Goal: Task Accomplishment & Management: Use online tool/utility

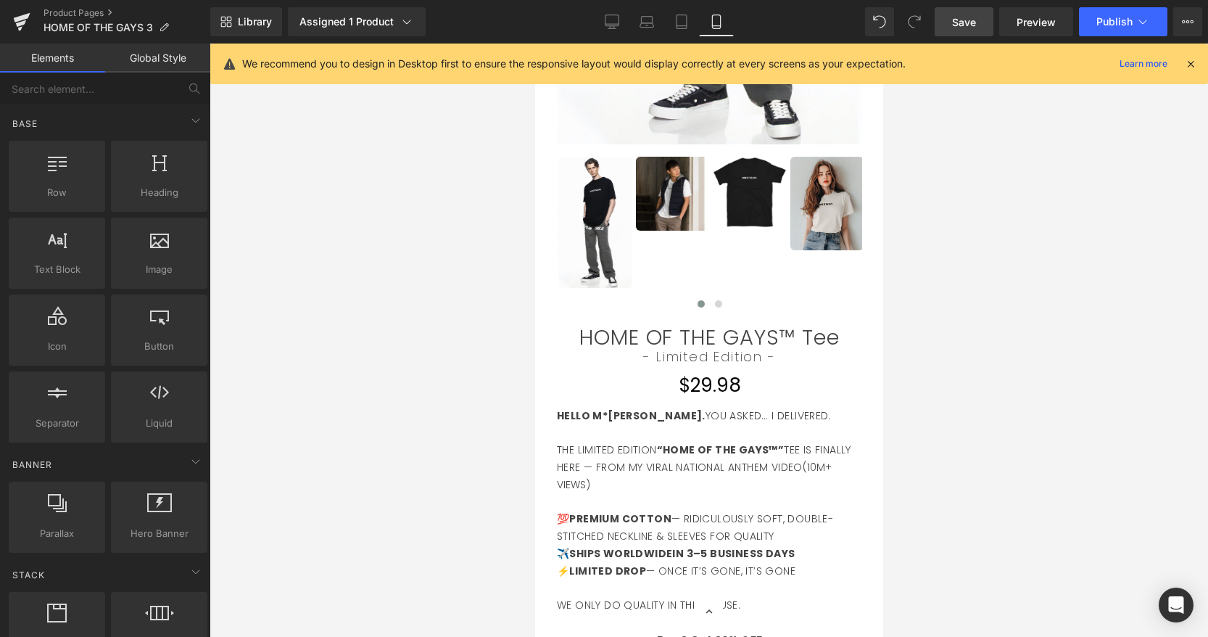
click at [960, 18] on span "Save" at bounding box center [964, 22] width 24 height 15
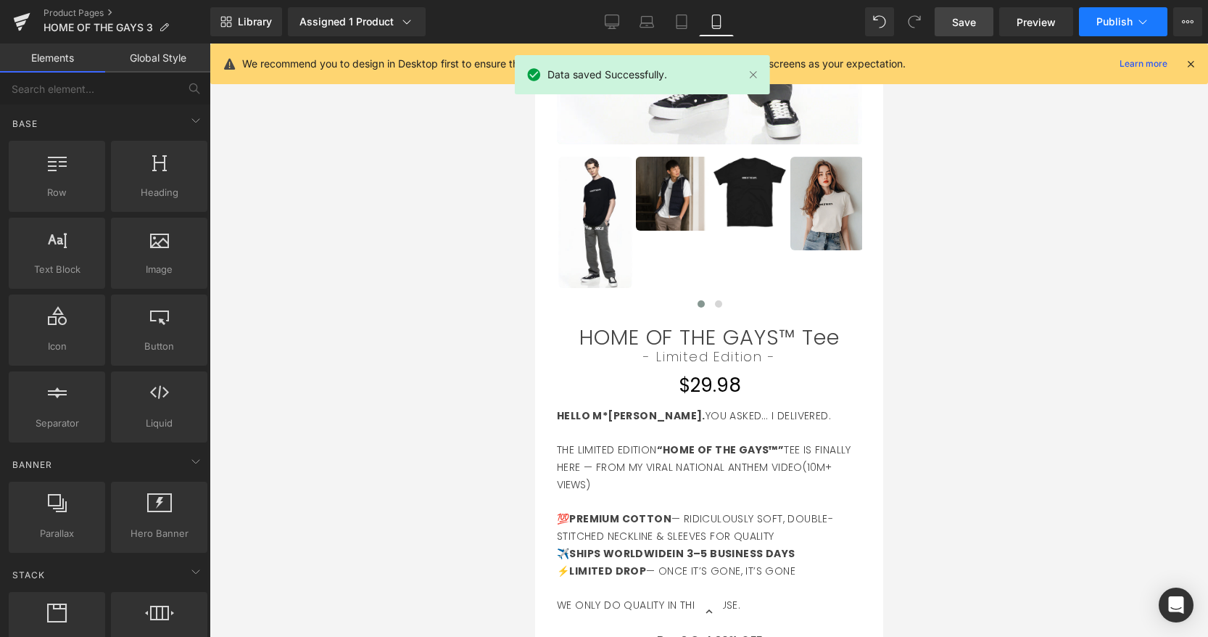
click at [1126, 28] on button "Publish" at bounding box center [1123, 21] width 88 height 29
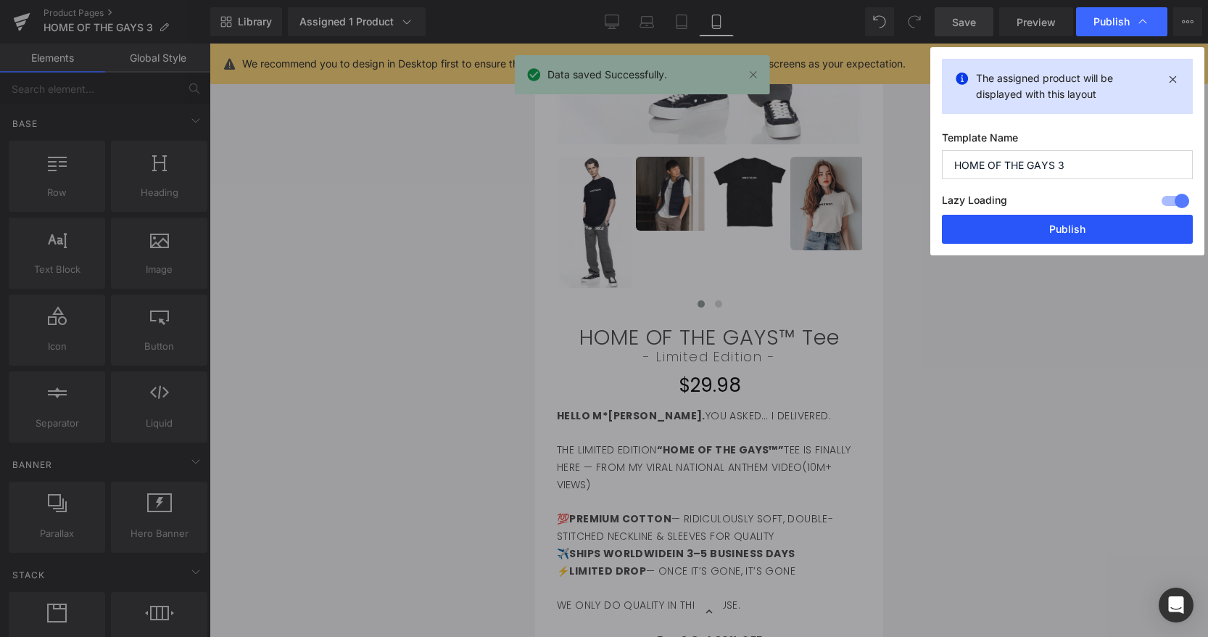
click at [1046, 236] on button "Publish" at bounding box center [1067, 229] width 251 height 29
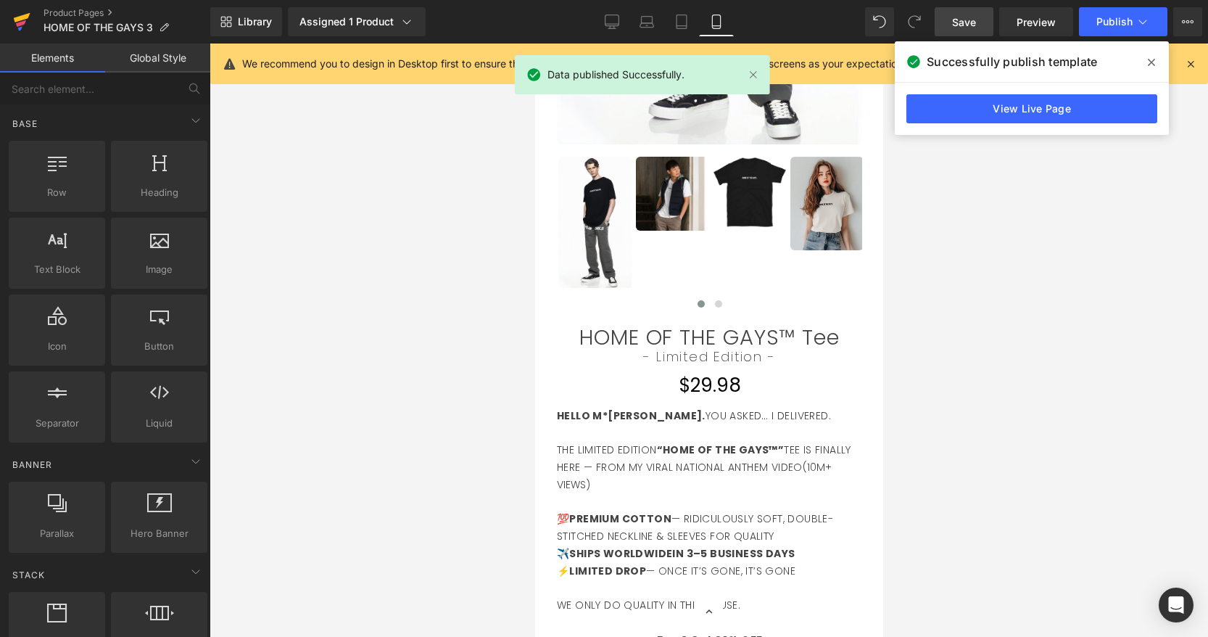
click at [21, 20] on icon at bounding box center [21, 22] width 17 height 36
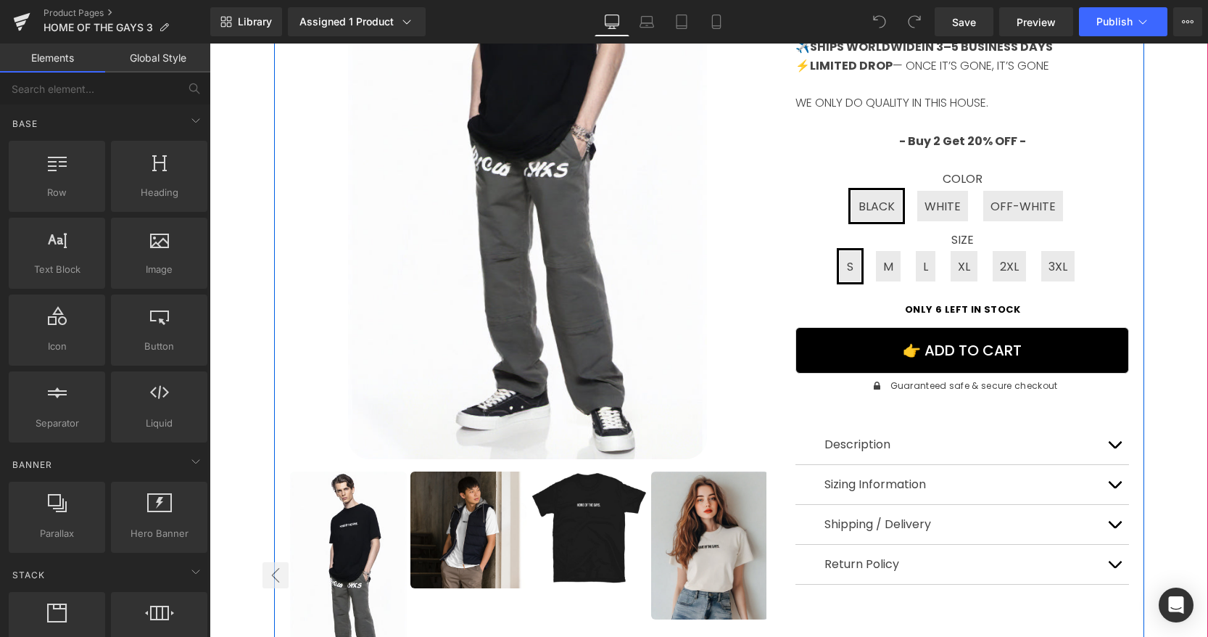
scroll to position [392, 0]
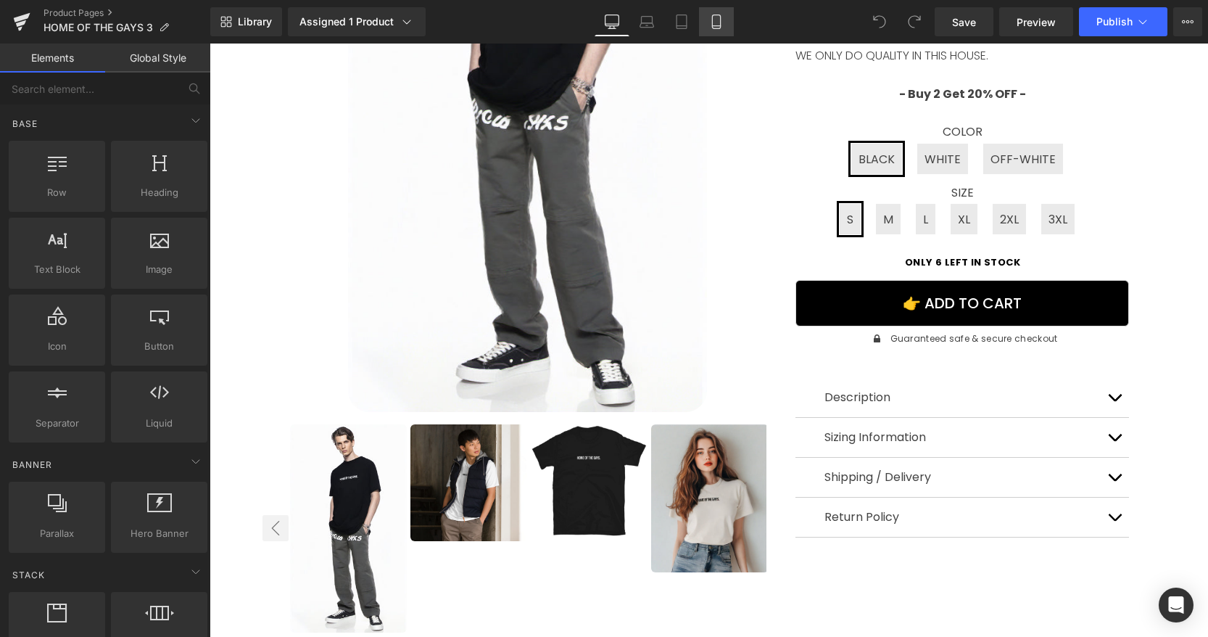
click at [709, 24] on link "Mobile" at bounding box center [716, 21] width 35 height 29
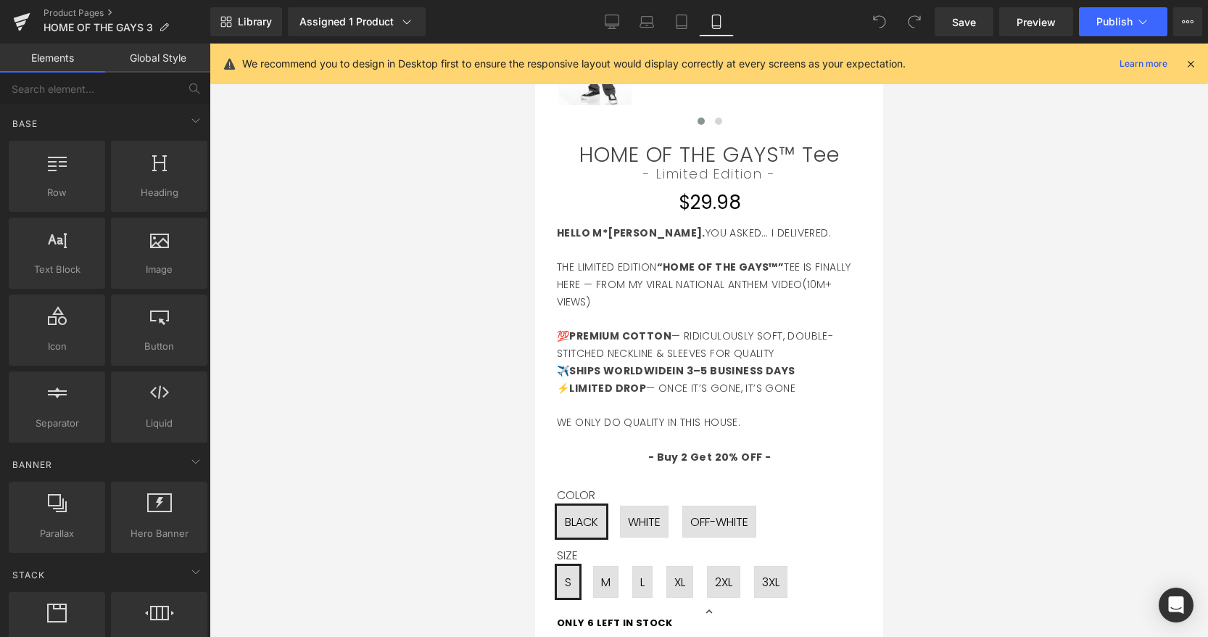
scroll to position [888, 0]
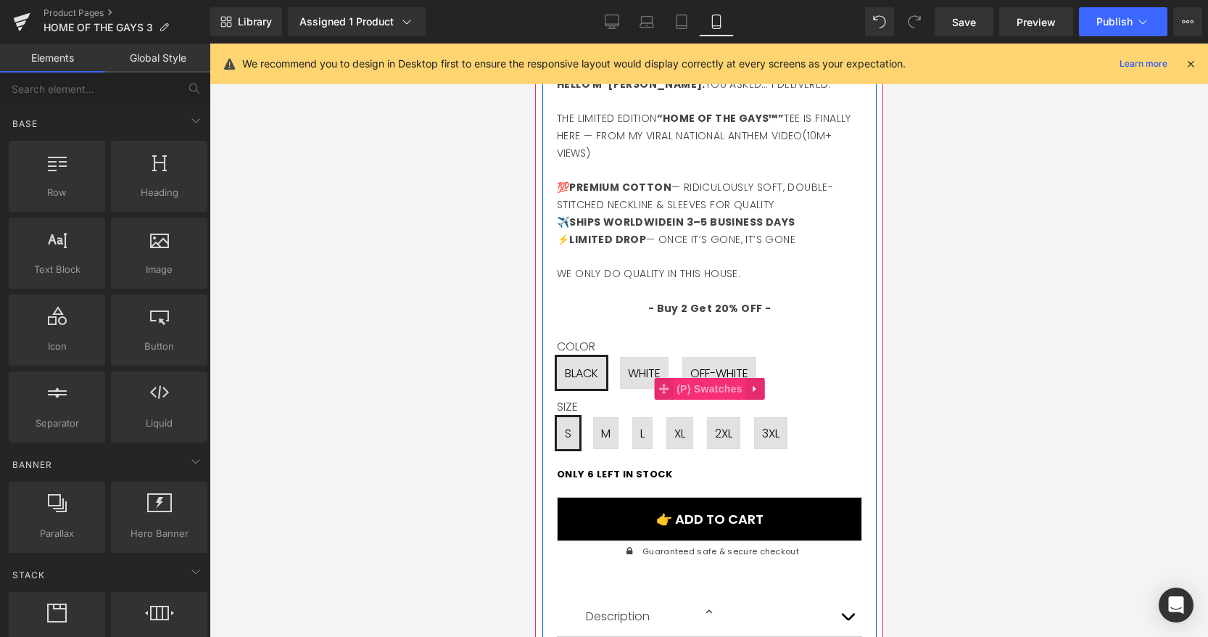
click at [706, 386] on span "(P) Swatches" at bounding box center [708, 389] width 73 height 22
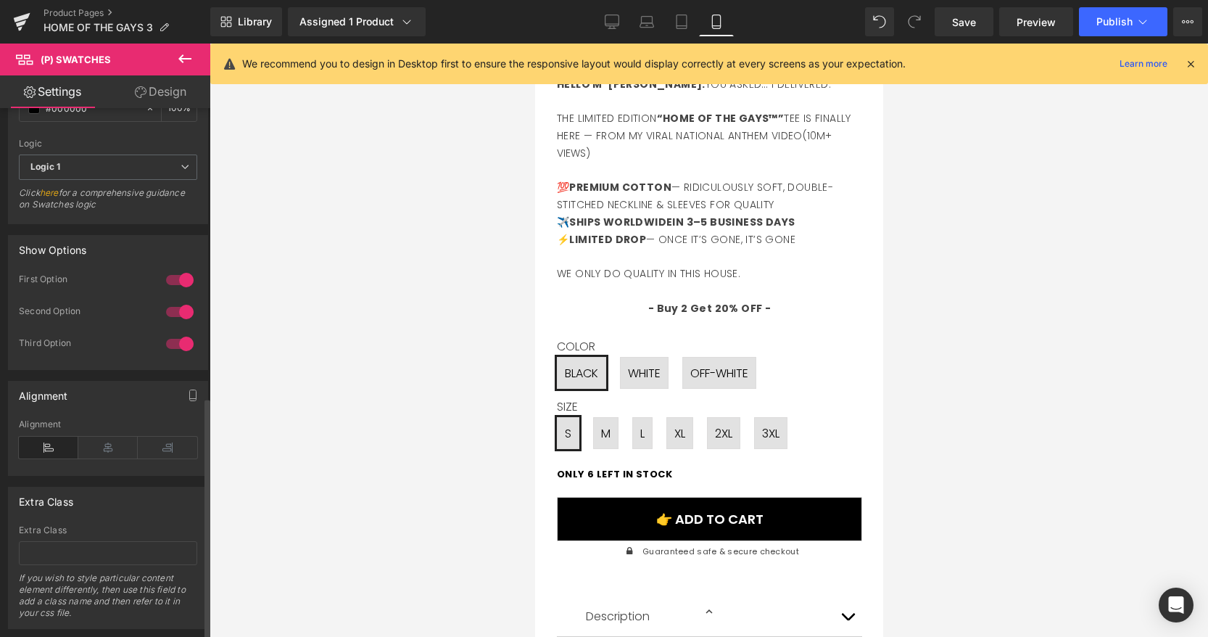
scroll to position [1047, 0]
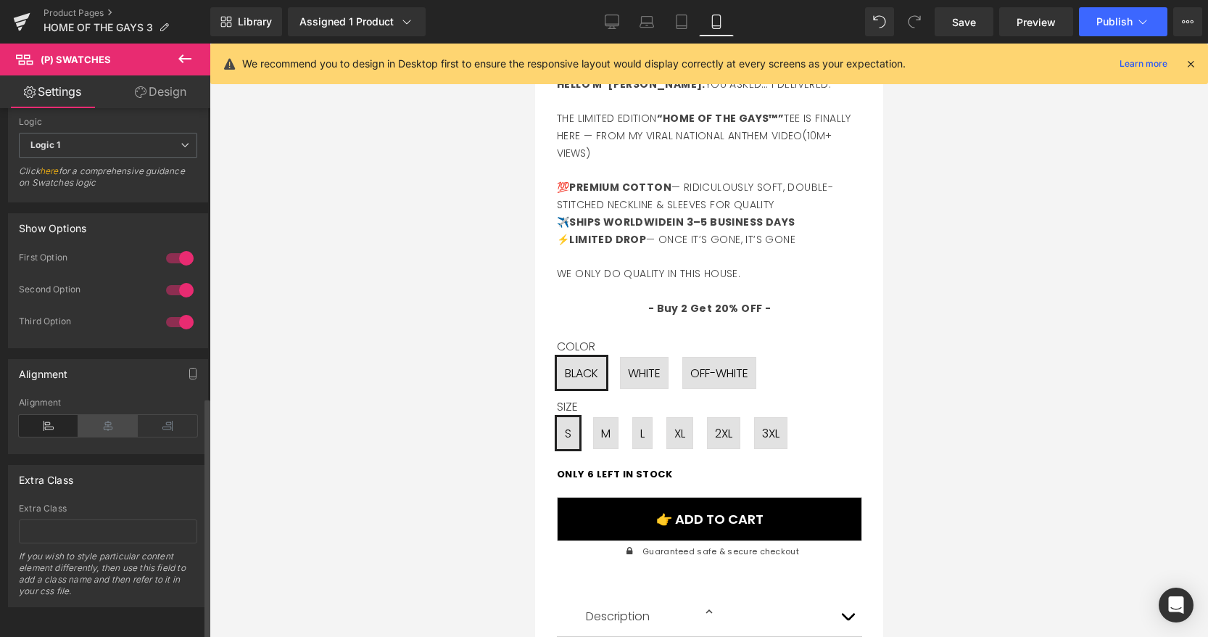
click at [103, 415] on icon at bounding box center [107, 426] width 59 height 22
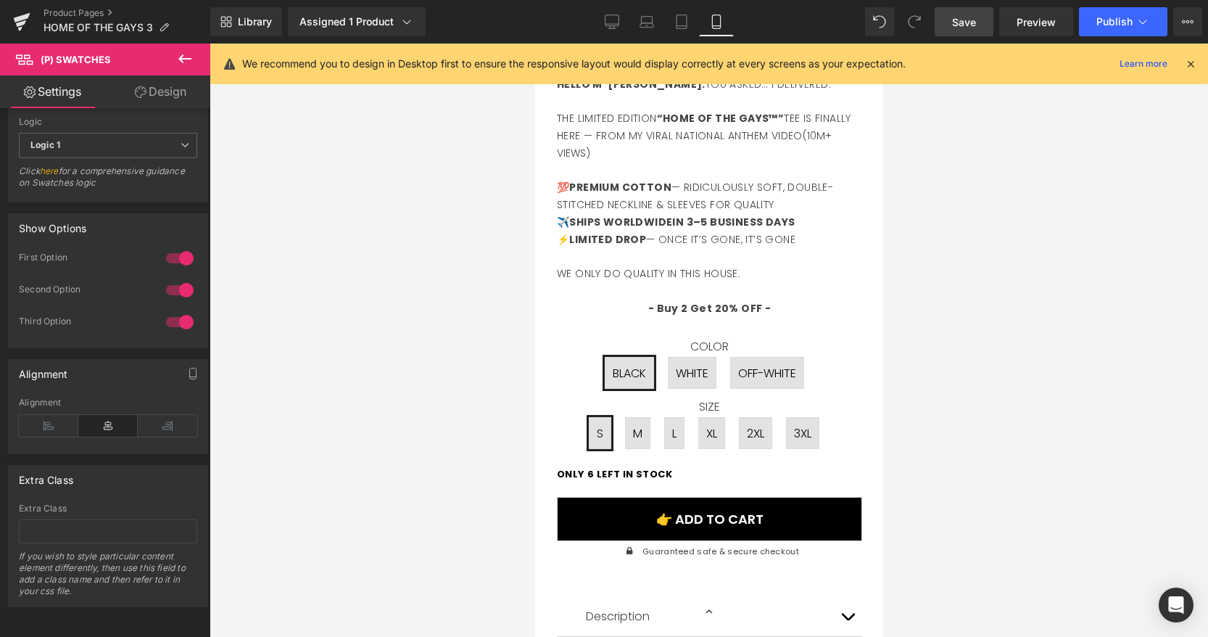
click at [980, 22] on link "Save" at bounding box center [964, 21] width 59 height 29
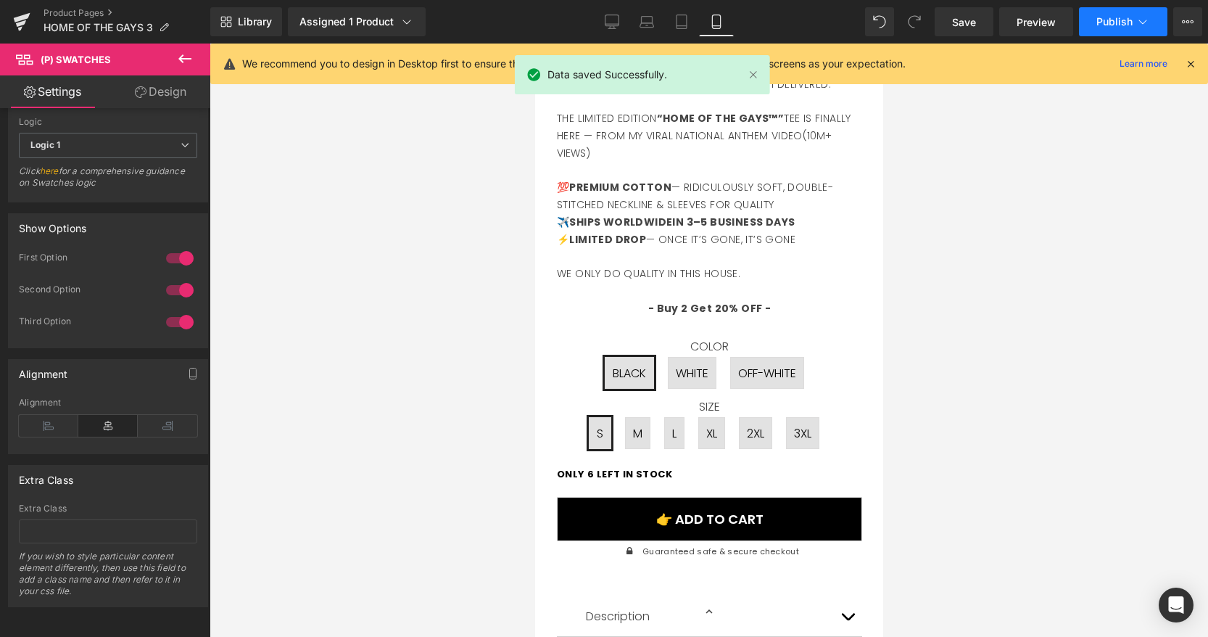
click at [1115, 25] on span "Publish" at bounding box center [1114, 22] width 36 height 12
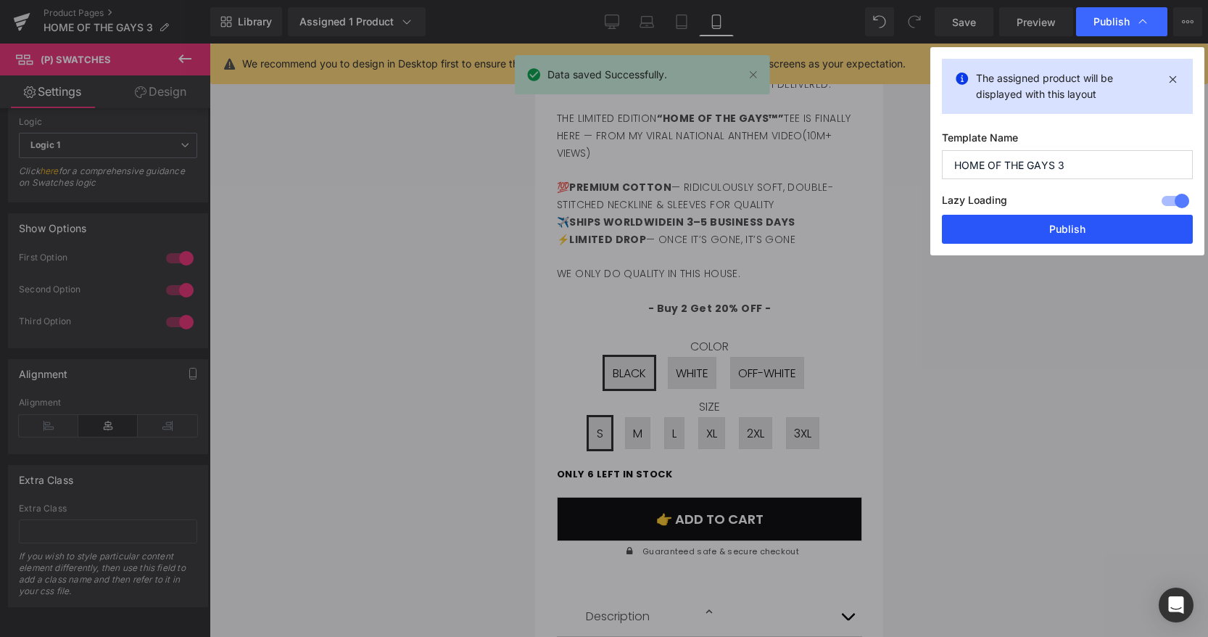
click at [955, 228] on button "Publish" at bounding box center [1067, 229] width 251 height 29
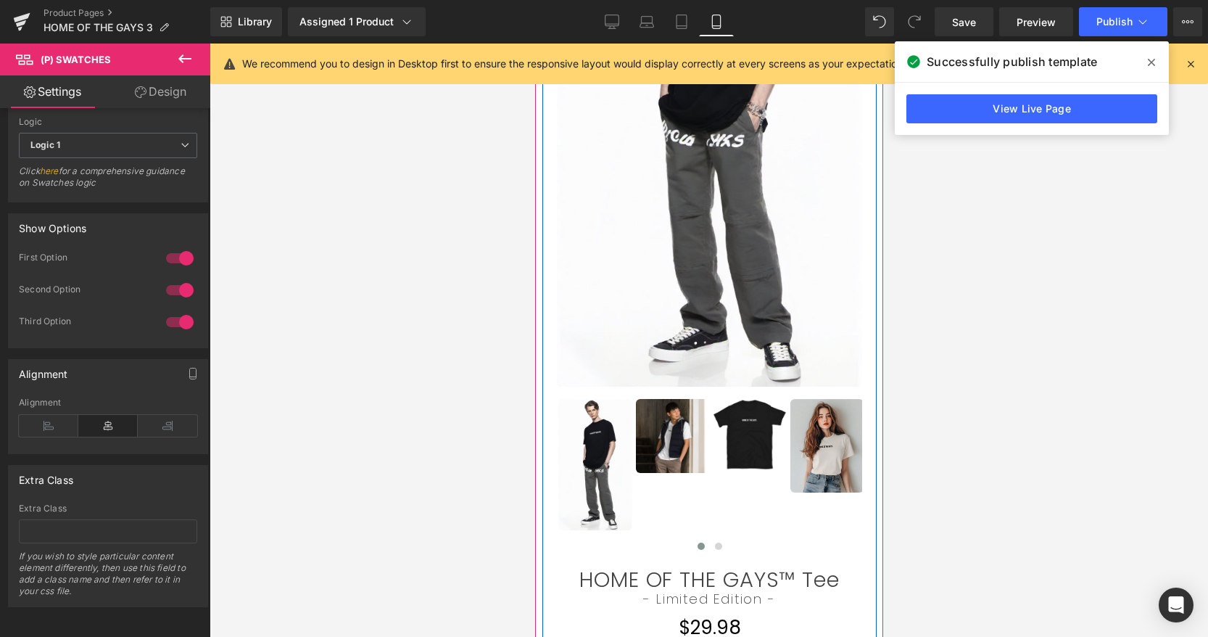
scroll to position [362, 0]
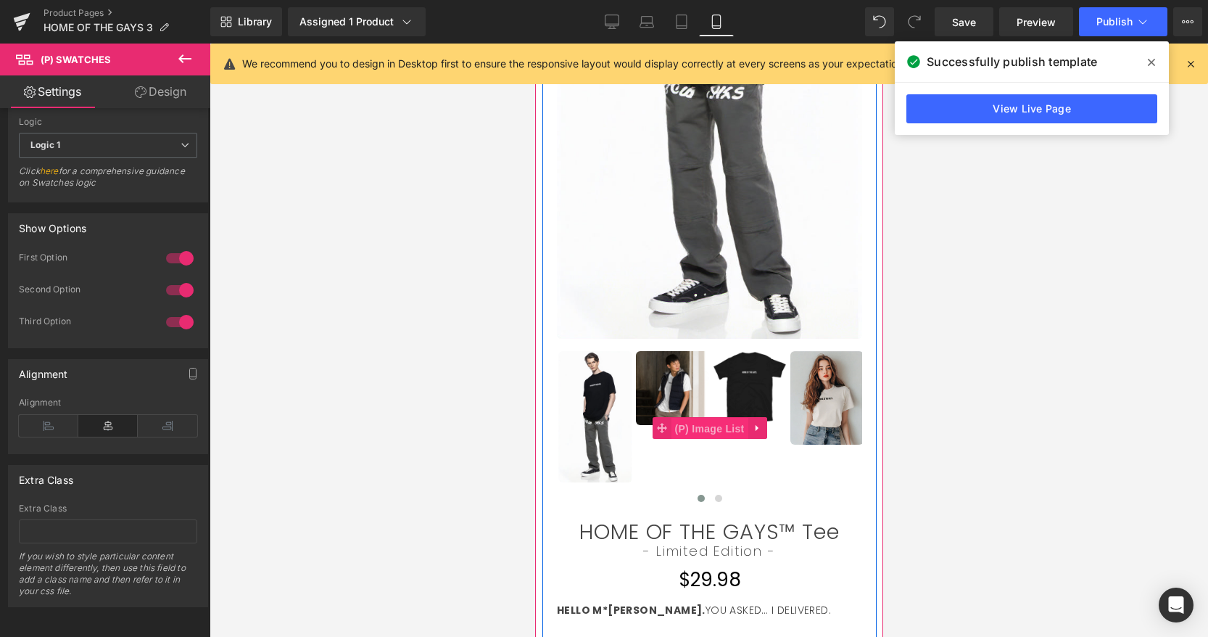
click at [711, 421] on span "(P) Image List" at bounding box center [709, 429] width 77 height 22
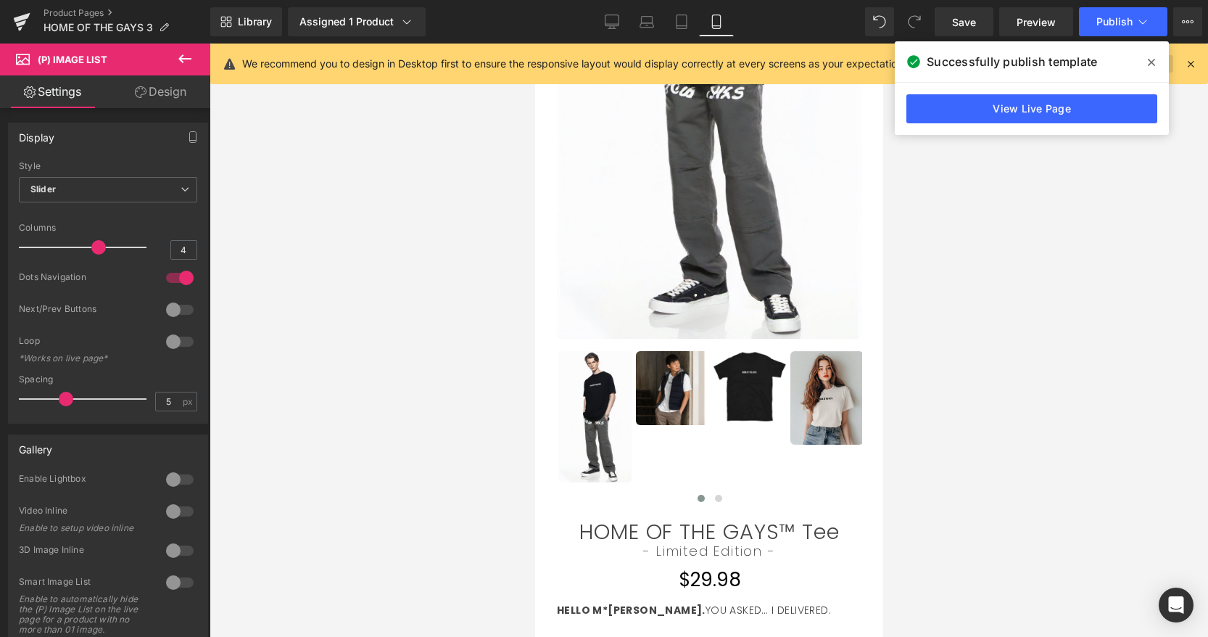
click at [1151, 62] on icon at bounding box center [1151, 62] width 7 height 7
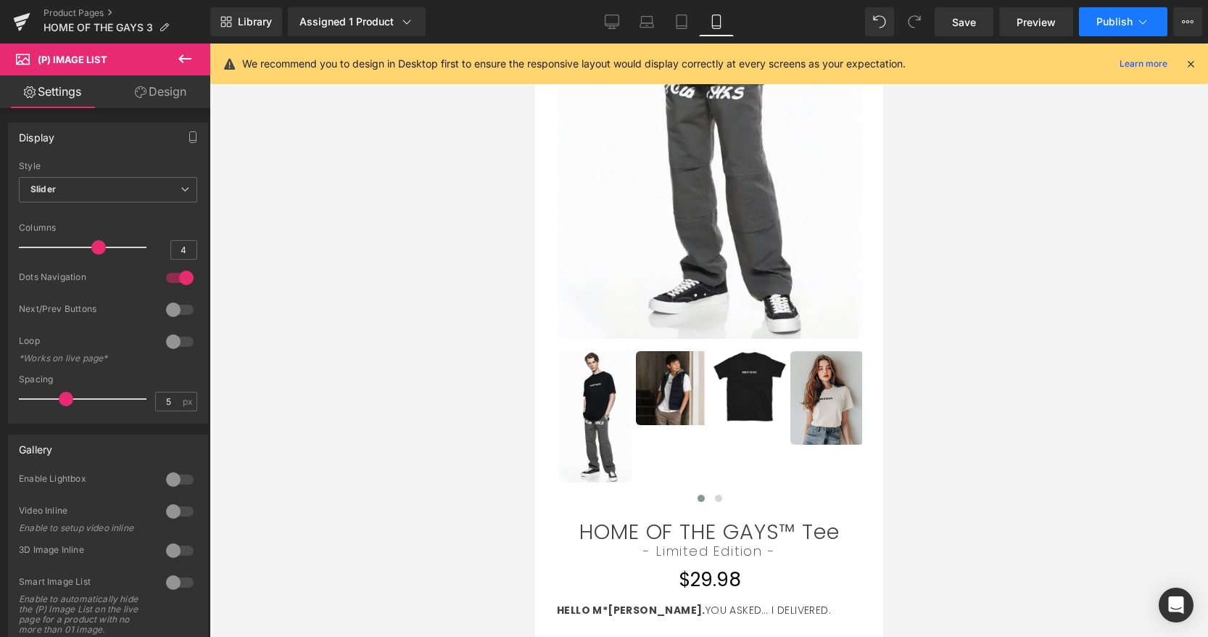
click at [1120, 22] on span "Publish" at bounding box center [1114, 22] width 36 height 12
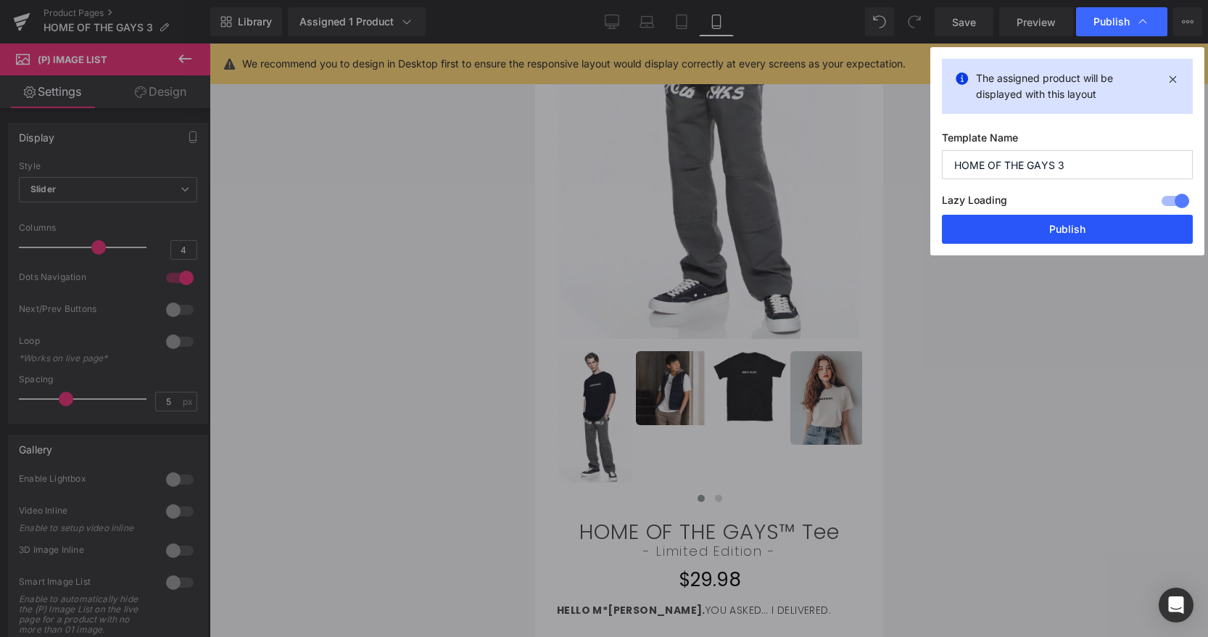
click at [954, 234] on button "Publish" at bounding box center [1067, 229] width 251 height 29
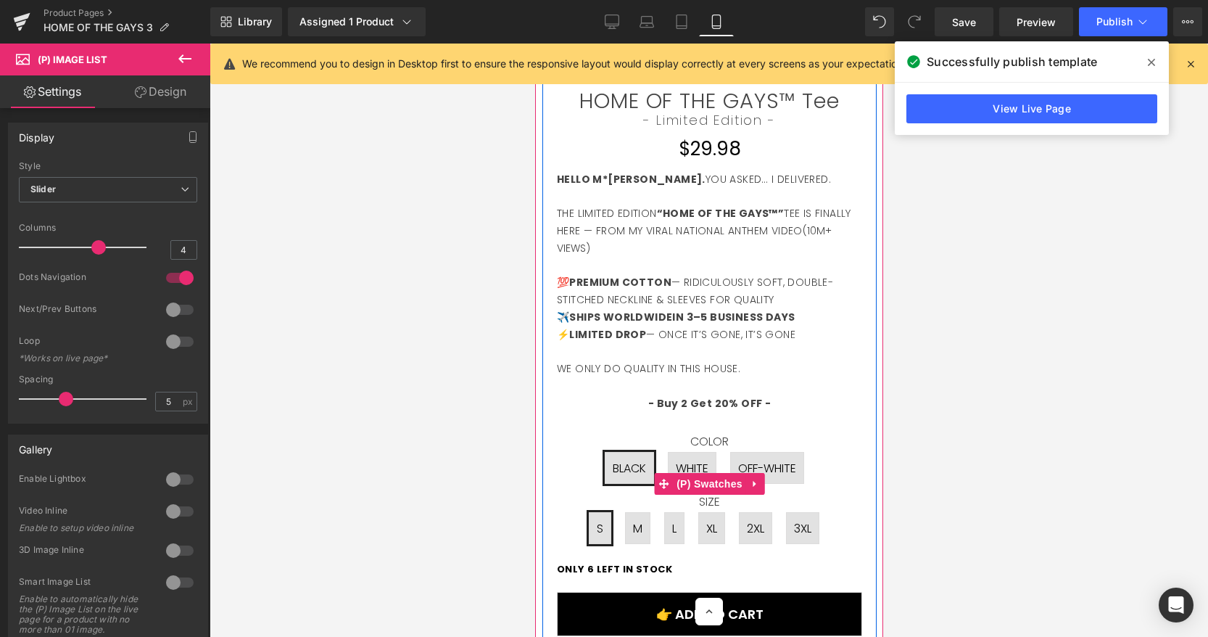
scroll to position [794, 0]
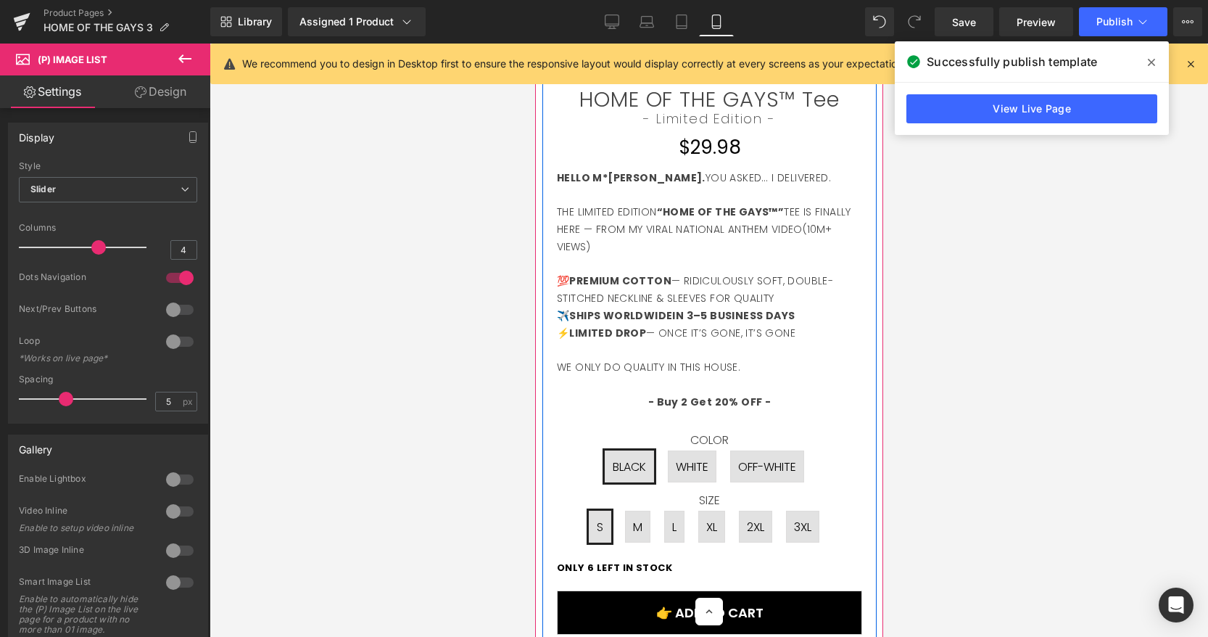
click at [703, 402] on div "- Buy 2 Get 20% OFF - Text Block" at bounding box center [708, 397] width 305 height 27
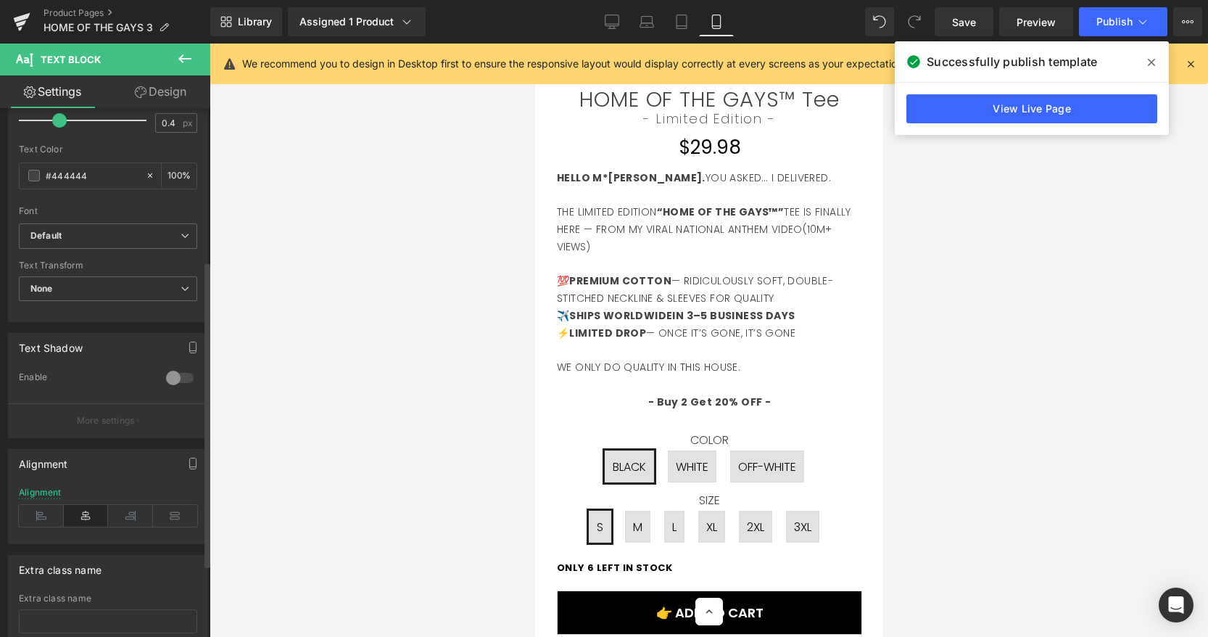
scroll to position [293, 0]
click at [44, 516] on icon at bounding box center [41, 511] width 45 height 22
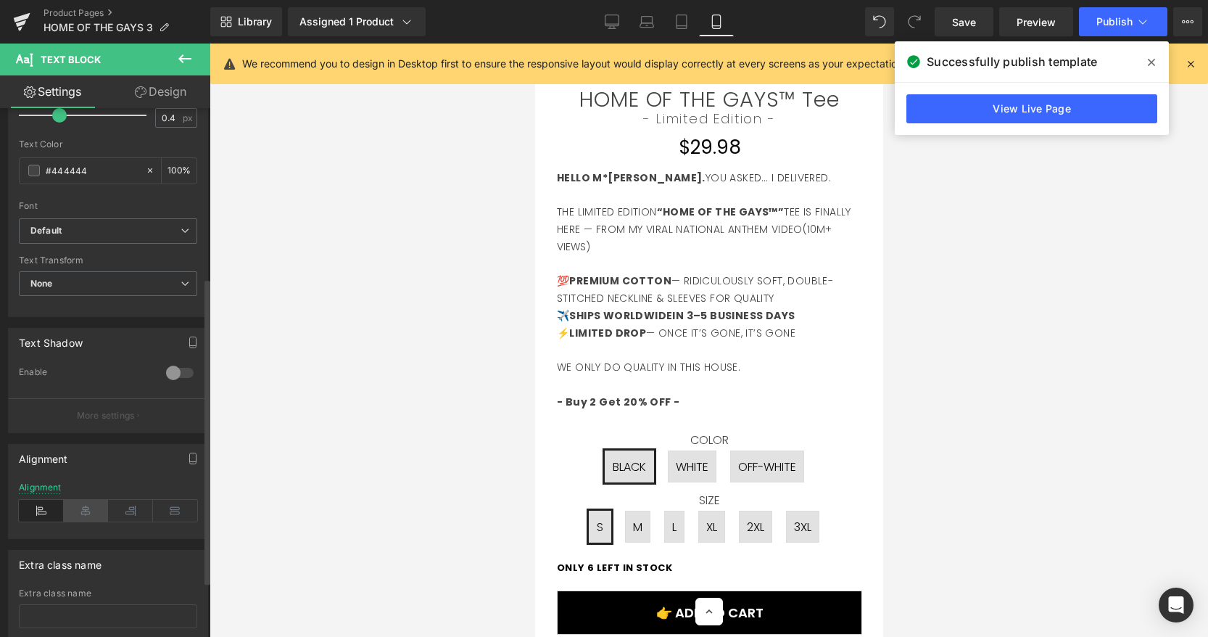
click at [78, 514] on icon at bounding box center [86, 511] width 45 height 22
click at [970, 19] on span "Save" at bounding box center [964, 22] width 24 height 15
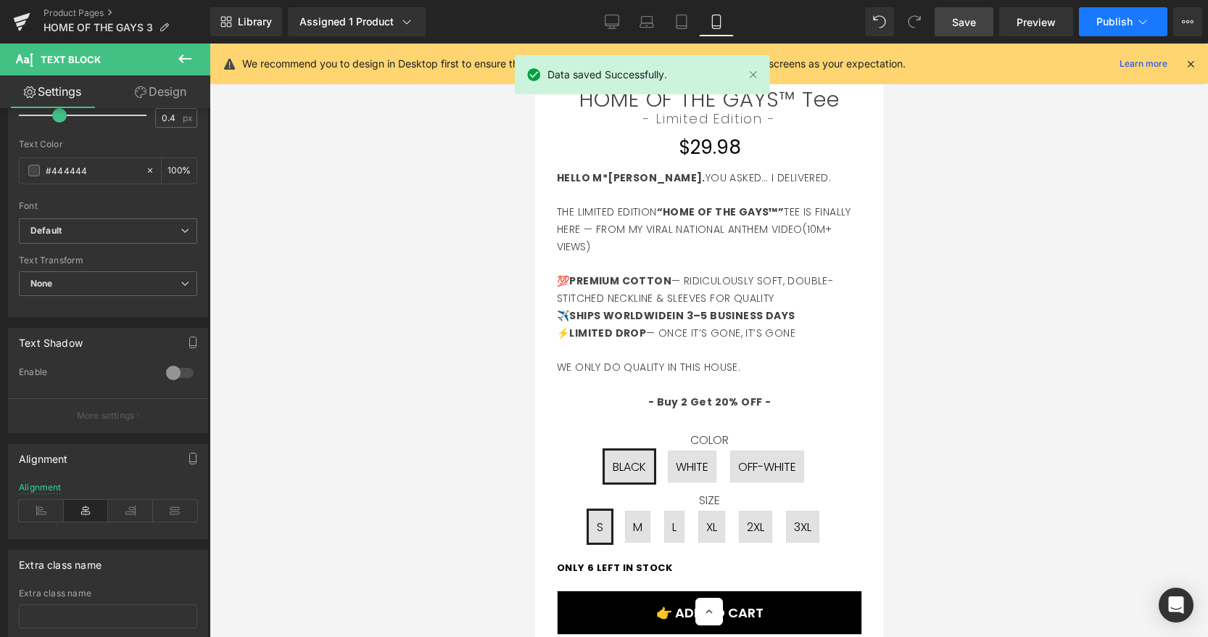
click at [1104, 24] on span "Publish" at bounding box center [1114, 22] width 36 height 12
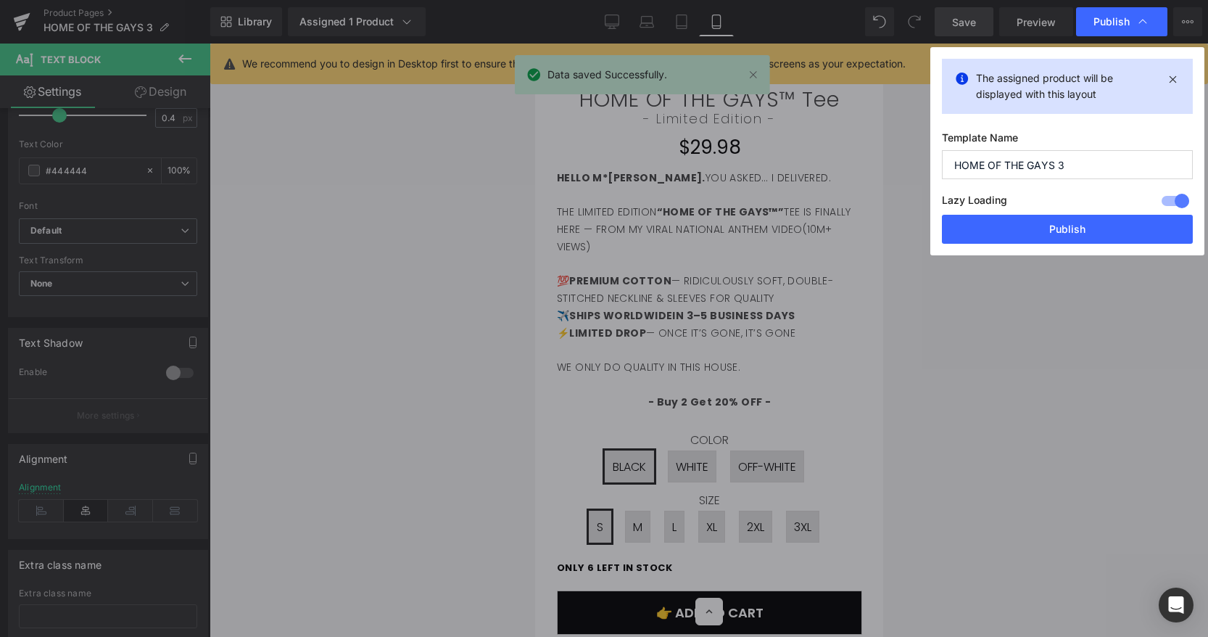
click at [951, 229] on button "Publish" at bounding box center [1067, 229] width 251 height 29
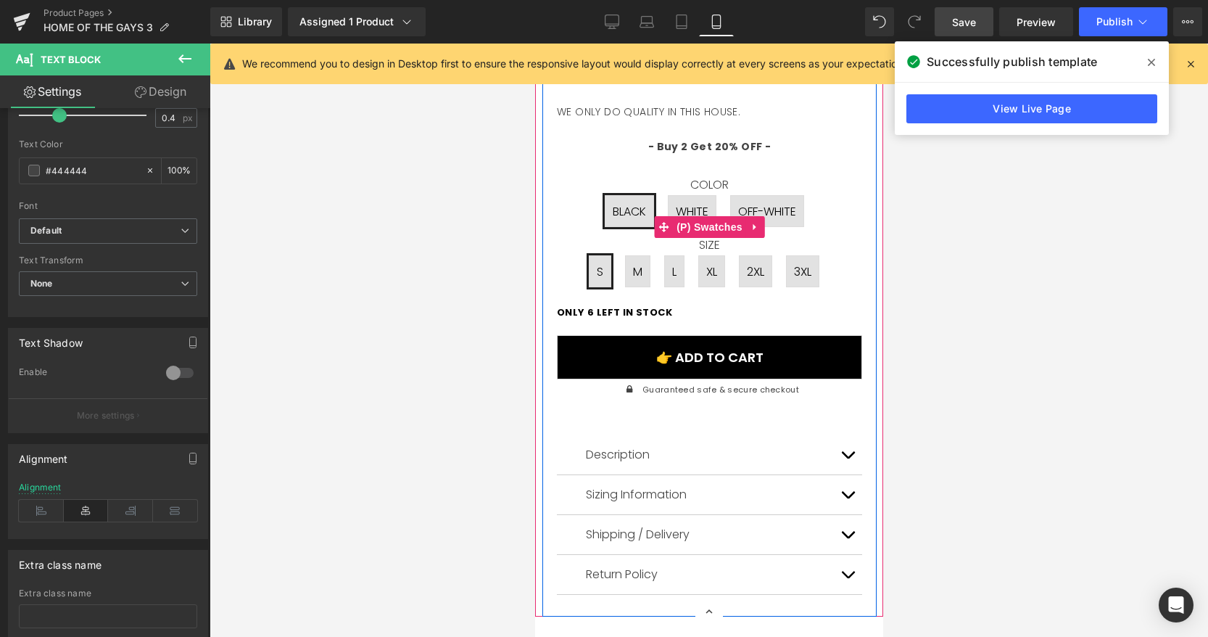
scroll to position [1118, 0]
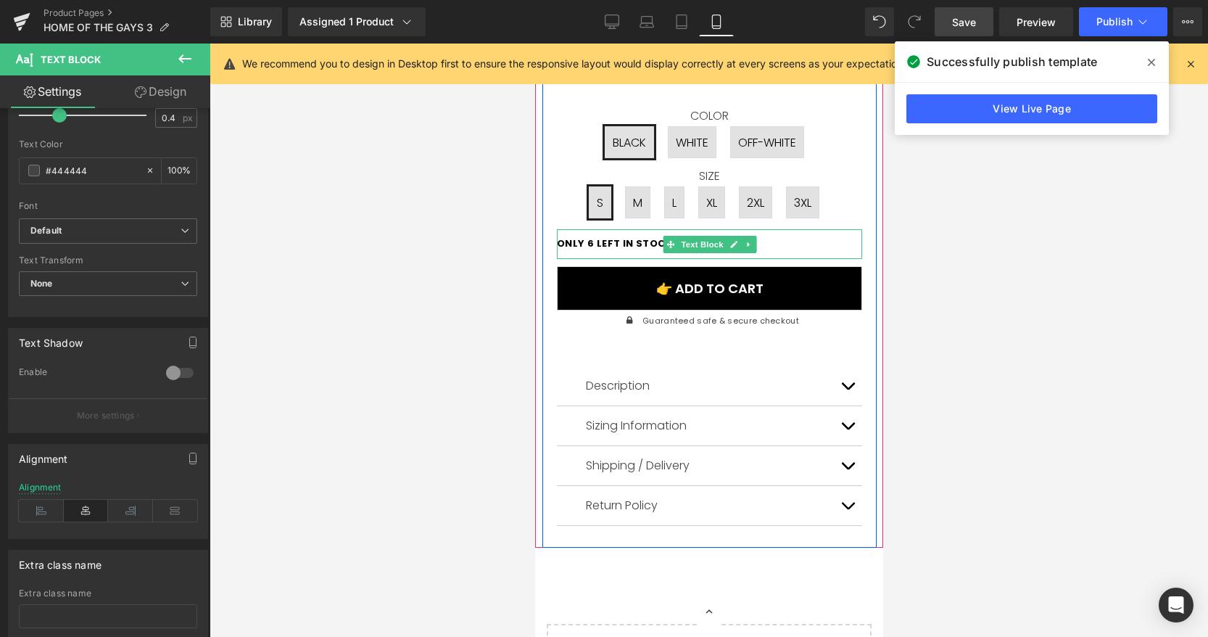
click at [628, 244] on b "ONLY 6 LEFT IN STOCK" at bounding box center [613, 243] width 115 height 14
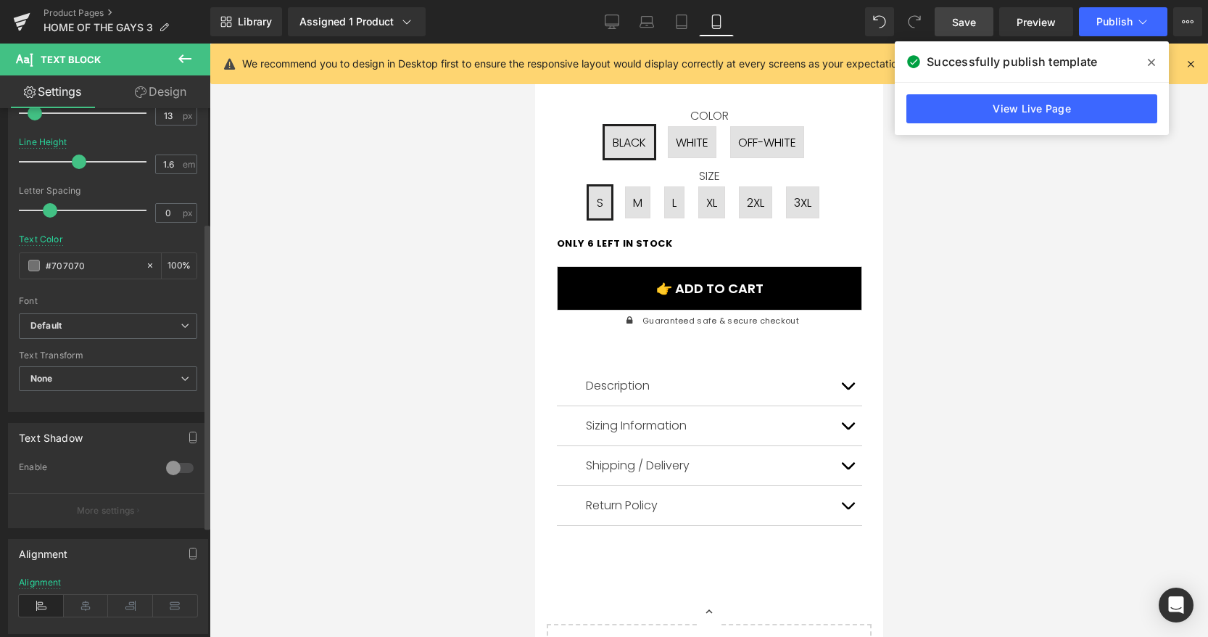
scroll to position [270, 0]
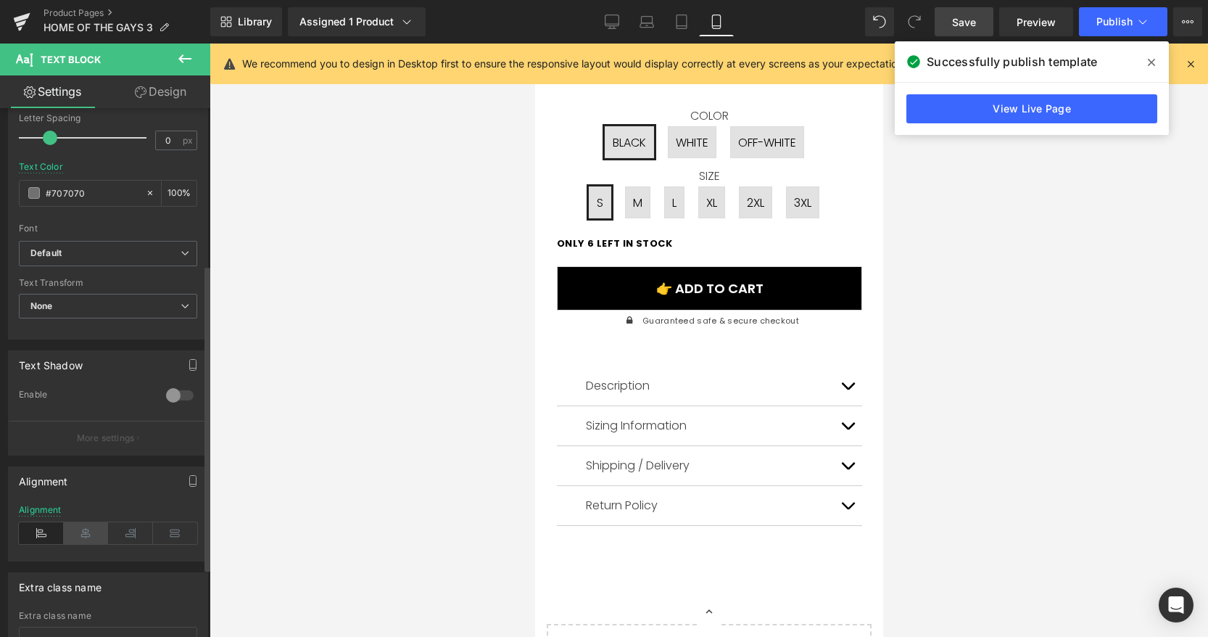
click at [80, 529] on icon at bounding box center [86, 533] width 45 height 22
click at [962, 22] on span "Save" at bounding box center [964, 22] width 24 height 15
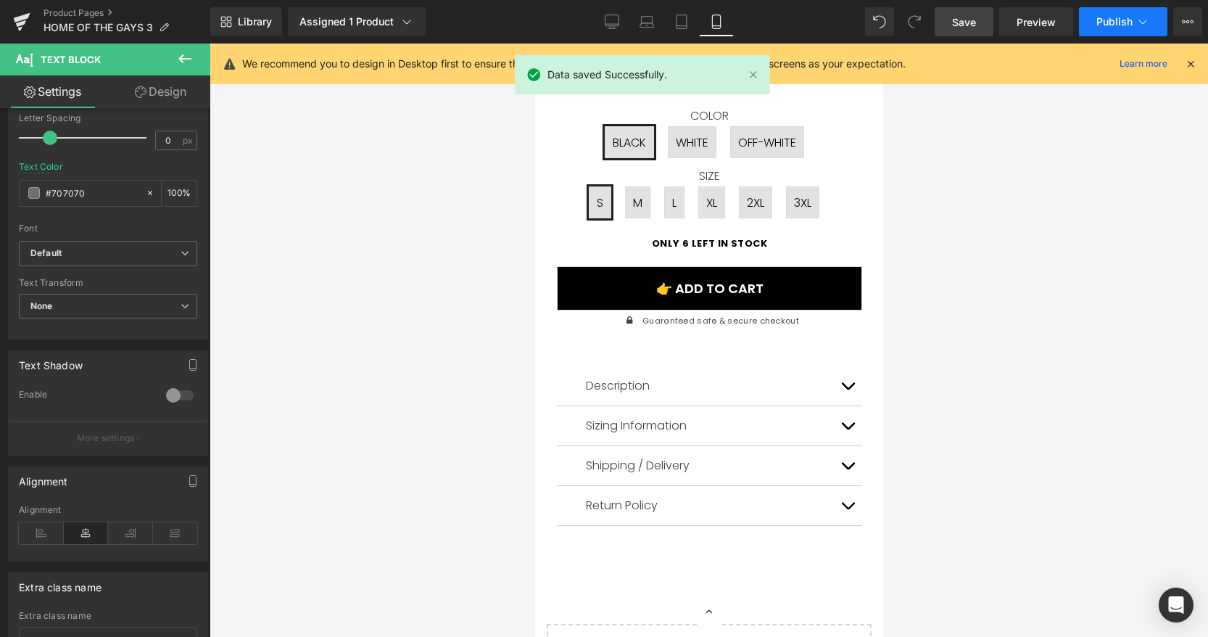
click at [1115, 21] on span "Publish" at bounding box center [1114, 22] width 36 height 12
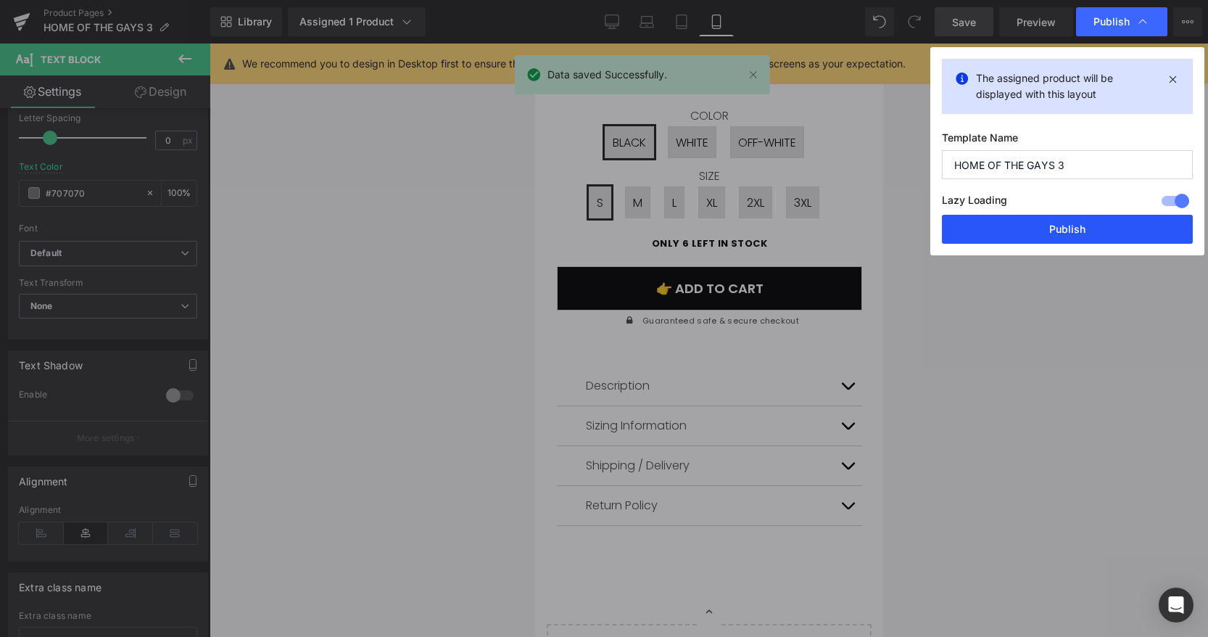
click at [953, 228] on button "Publish" at bounding box center [1067, 229] width 251 height 29
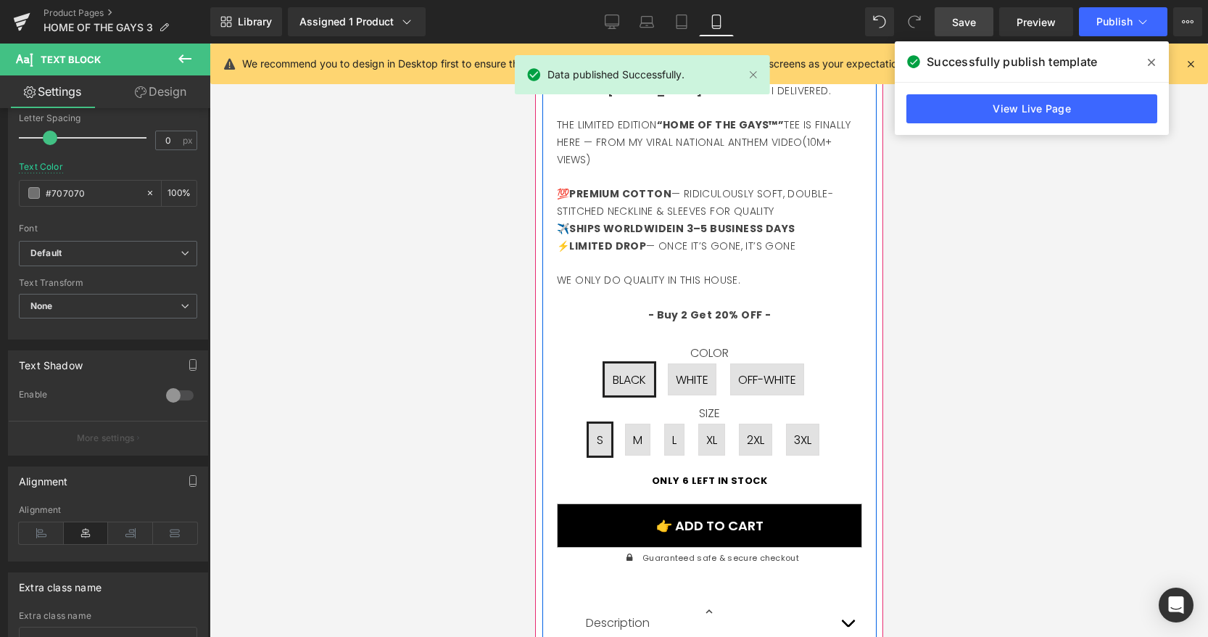
scroll to position [864, 0]
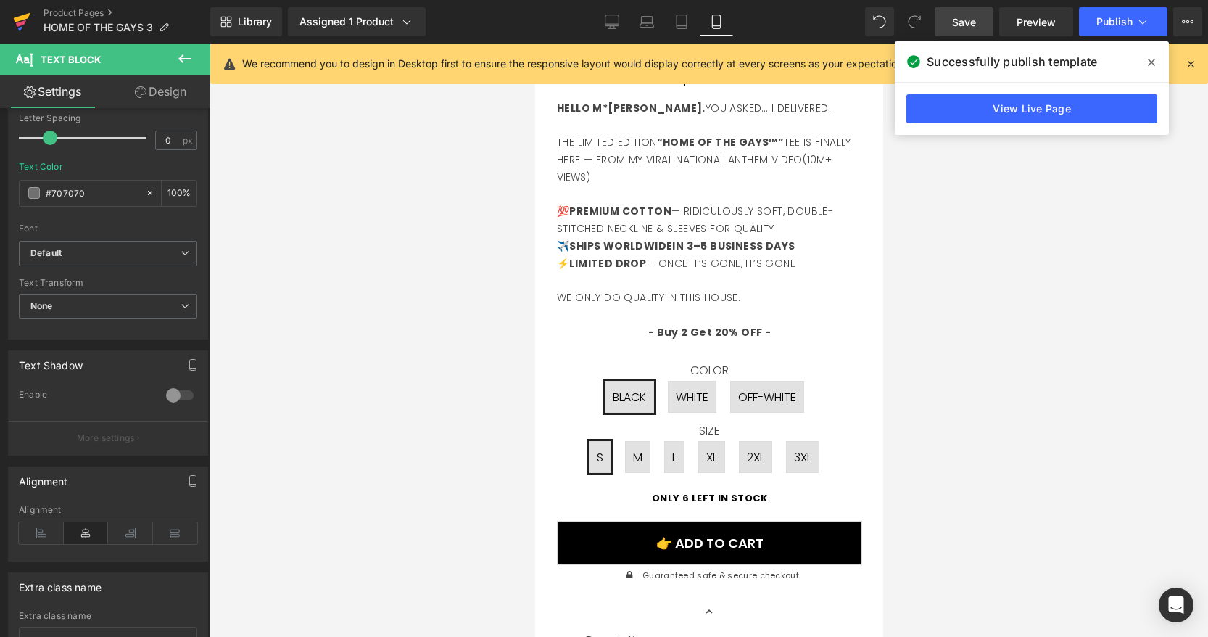
click at [22, 22] on icon at bounding box center [21, 23] width 10 height 7
